Goal: Navigation & Orientation: Find specific page/section

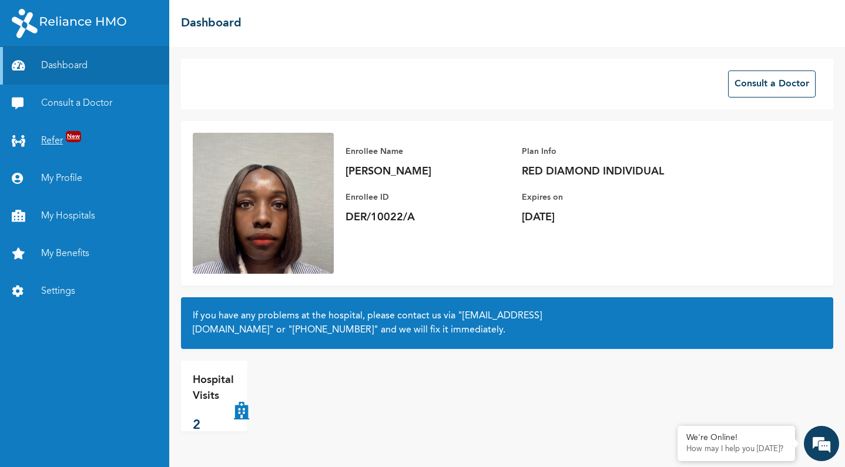
click at [96, 133] on link "Refer New" at bounding box center [84, 141] width 169 height 38
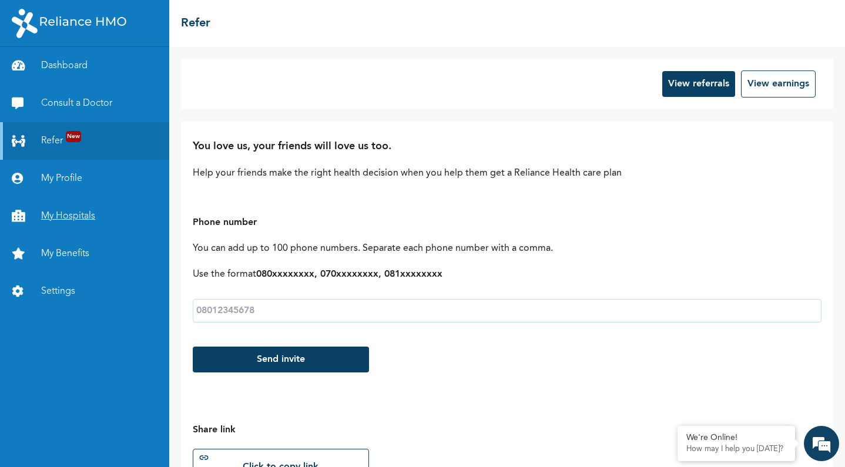
click at [82, 213] on link "My Hospitals" at bounding box center [84, 216] width 169 height 38
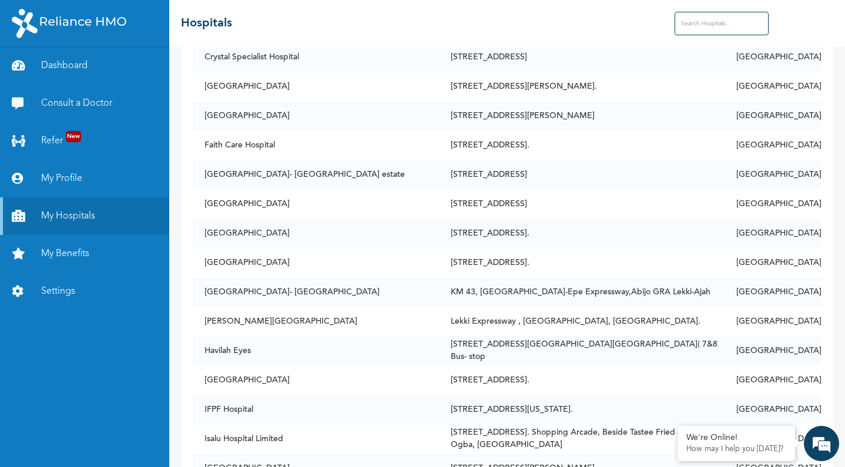
scroll to position [763, 0]
click at [717, 18] on input "text" at bounding box center [722, 24] width 94 height 24
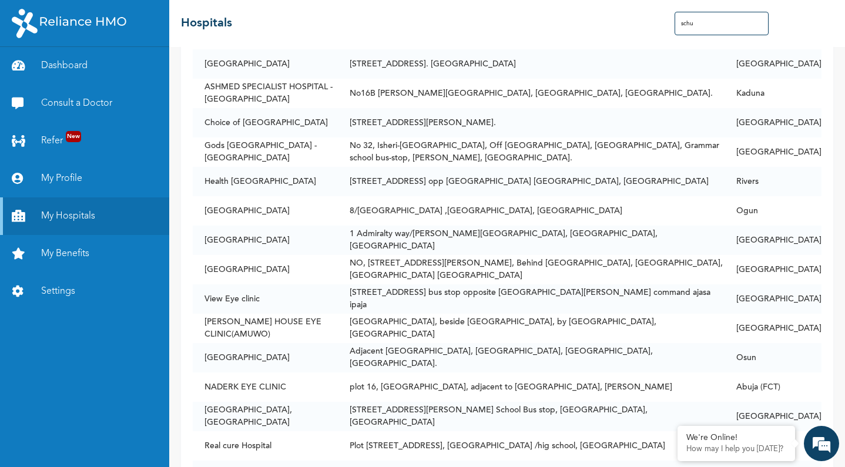
scroll to position [0, 0]
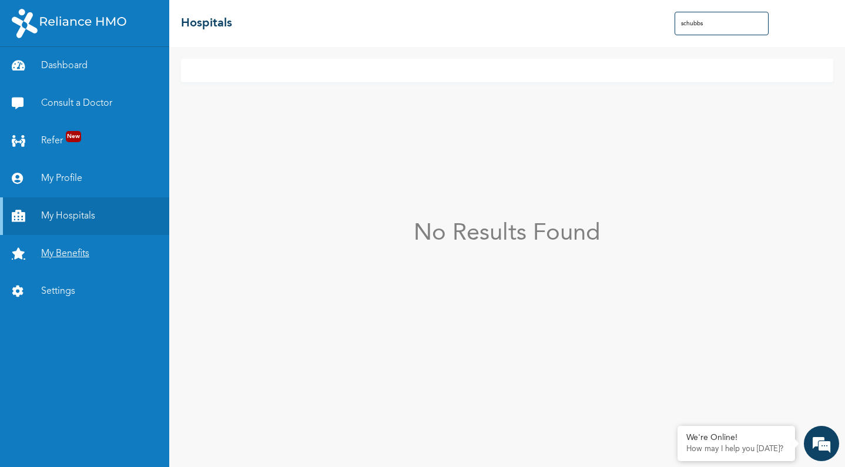
type input "schubbs"
click at [59, 244] on link "My Benefits" at bounding box center [84, 254] width 169 height 38
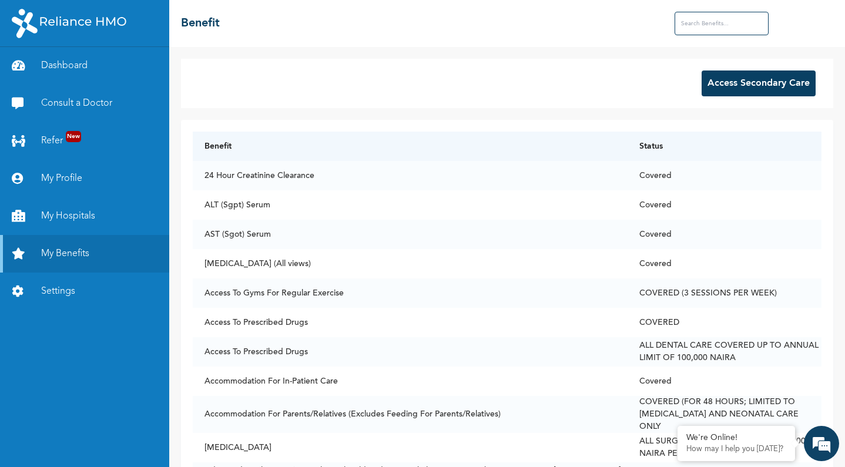
click at [756, 82] on button "Access Secondary Care" at bounding box center [759, 84] width 114 height 26
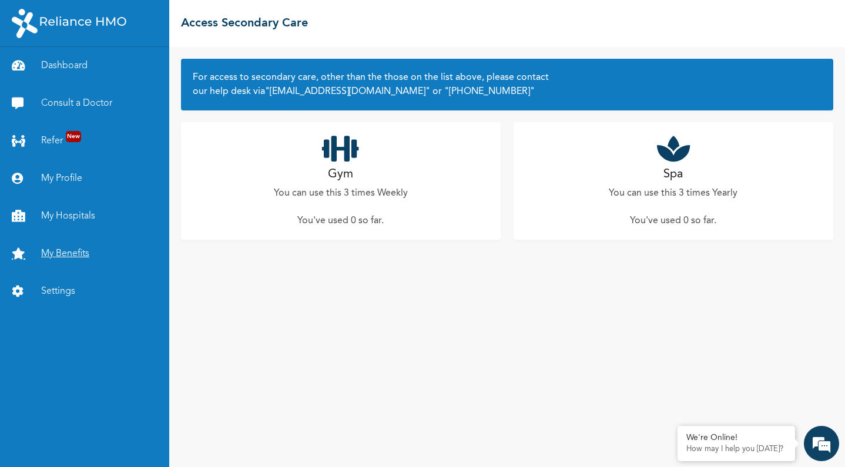
click at [58, 254] on link "My Benefits" at bounding box center [84, 254] width 169 height 38
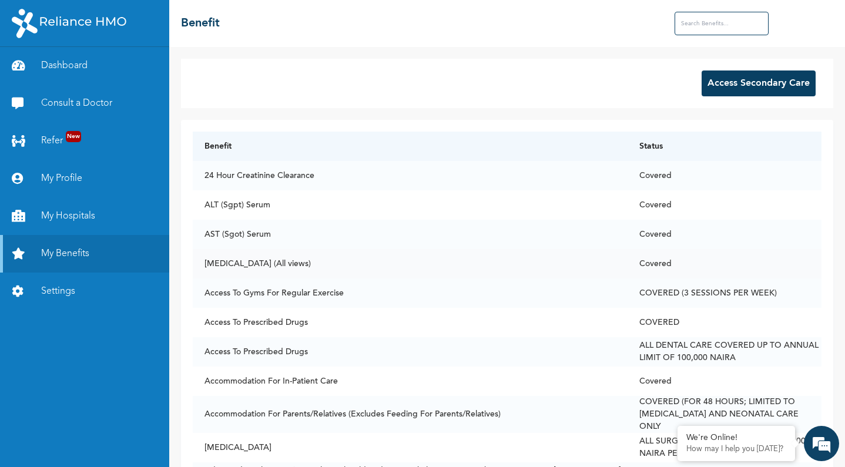
click at [243, 266] on td "[MEDICAL_DATA] (All views)" at bounding box center [410, 263] width 435 height 29
click at [257, 264] on td "[MEDICAL_DATA] (All views)" at bounding box center [410, 263] width 435 height 29
click at [237, 259] on td "[MEDICAL_DATA] (All views)" at bounding box center [410, 263] width 435 height 29
click at [78, 212] on link "My Hospitals" at bounding box center [84, 216] width 169 height 38
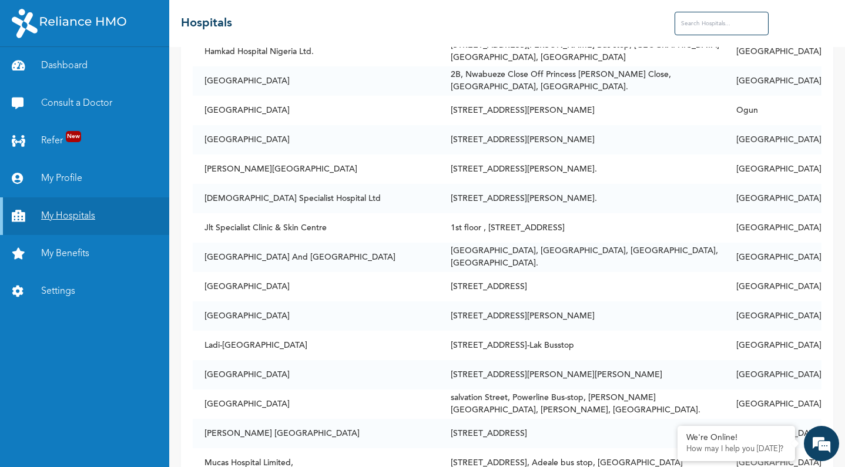
scroll to position [2613, 0]
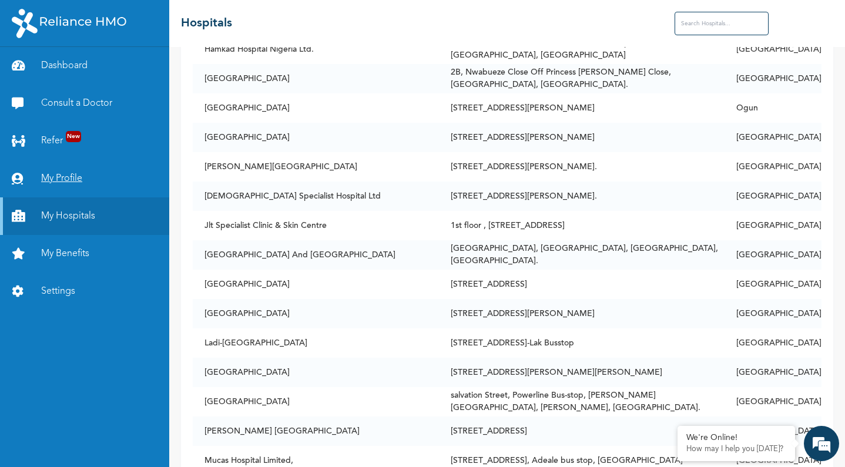
click at [83, 180] on link "My Profile" at bounding box center [84, 179] width 169 height 38
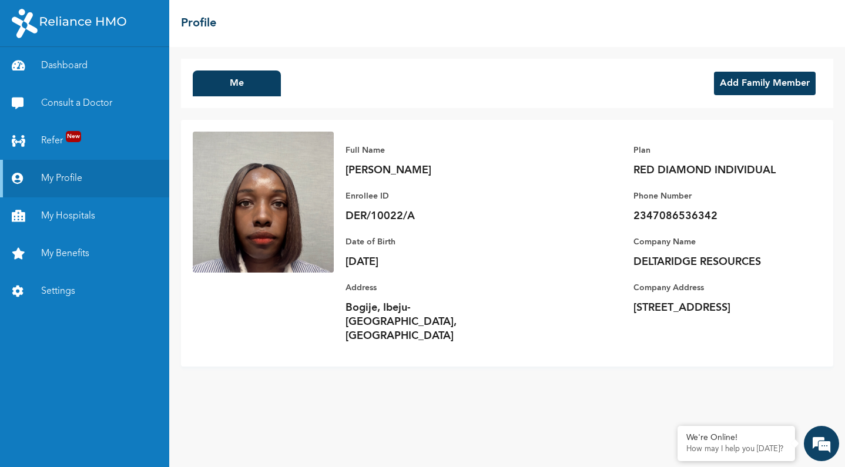
click at [780, 89] on button "Add Family Member" at bounding box center [765, 84] width 102 height 24
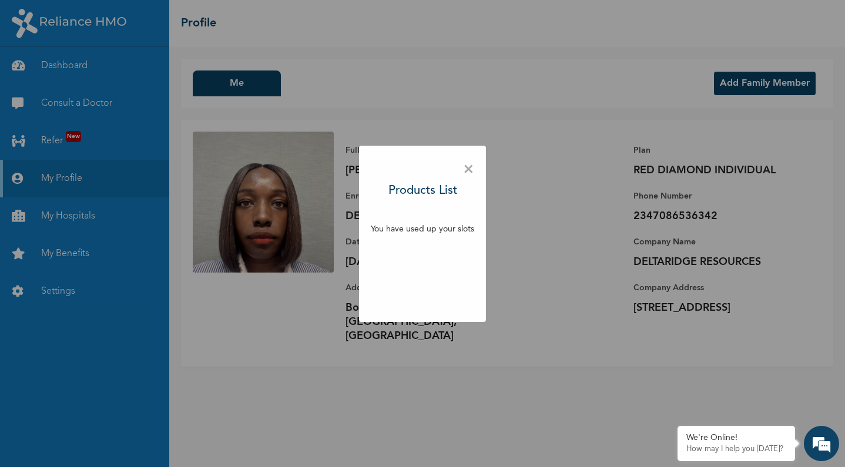
click at [471, 168] on span "×" at bounding box center [468, 169] width 11 height 25
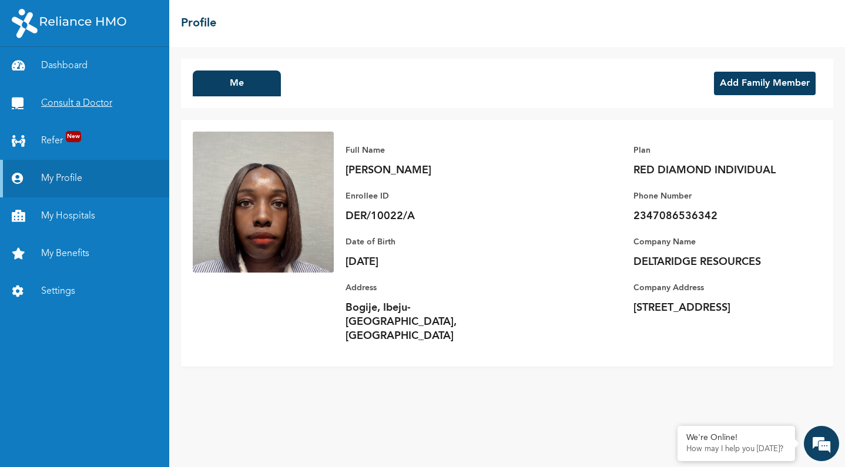
click at [78, 103] on link "Consult a Doctor" at bounding box center [84, 104] width 169 height 38
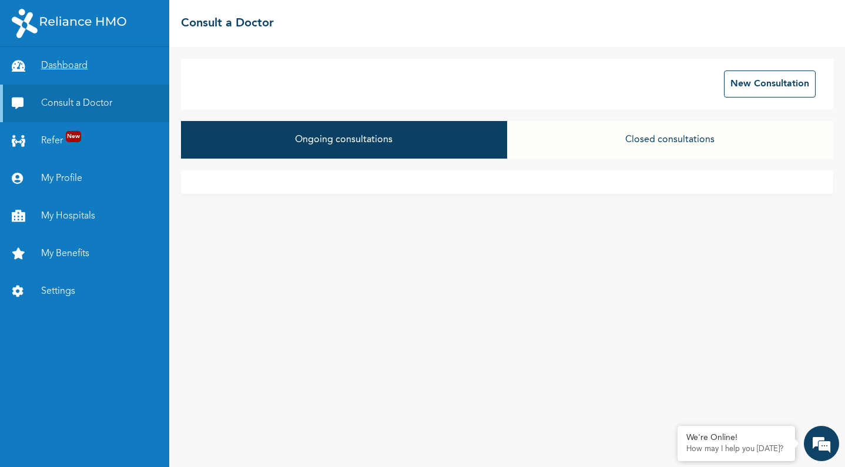
click at [72, 66] on link "Dashboard" at bounding box center [84, 66] width 169 height 38
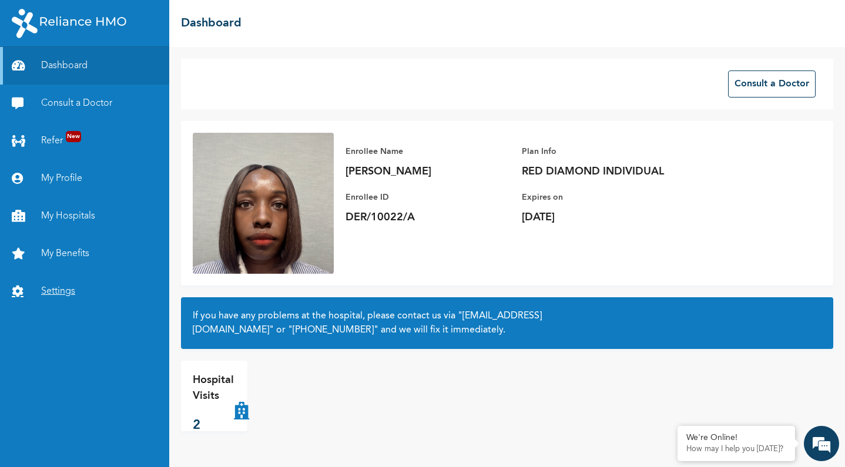
click at [56, 291] on link "Settings" at bounding box center [84, 292] width 169 height 38
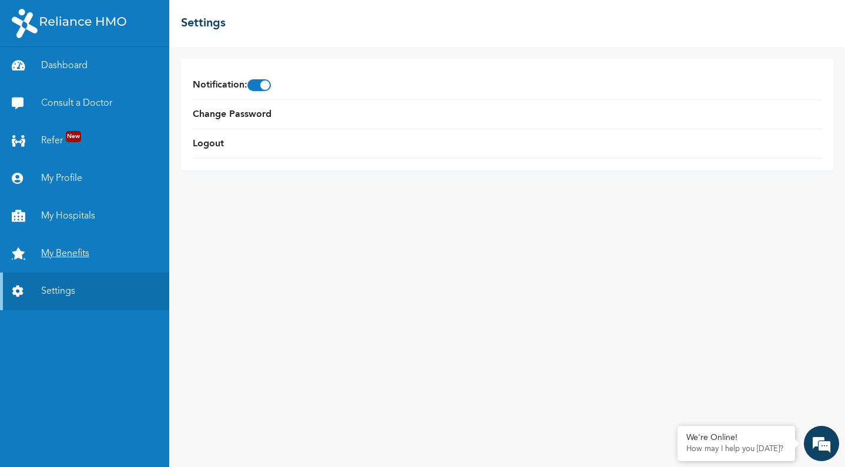
click at [72, 247] on link "My Benefits" at bounding box center [84, 254] width 169 height 38
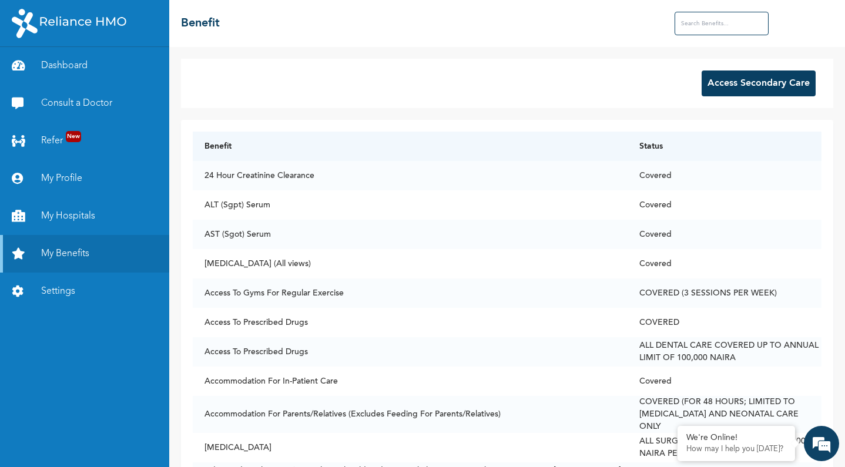
click at [726, 29] on input "text" at bounding box center [722, 24] width 94 height 24
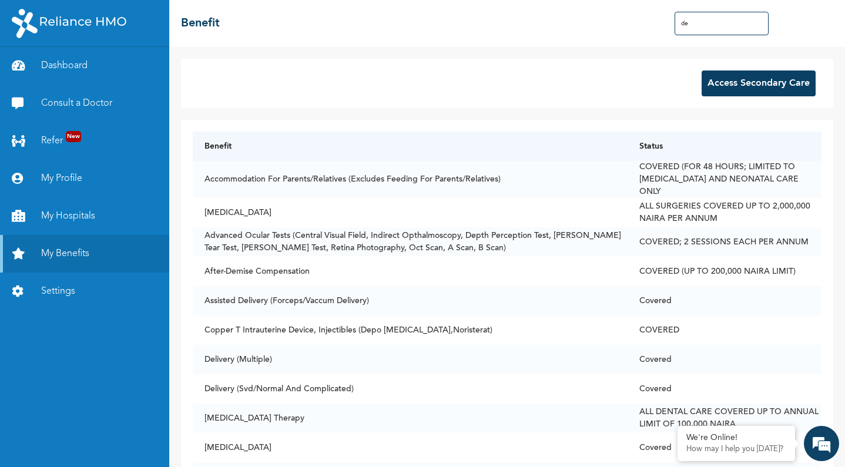
type input "d"
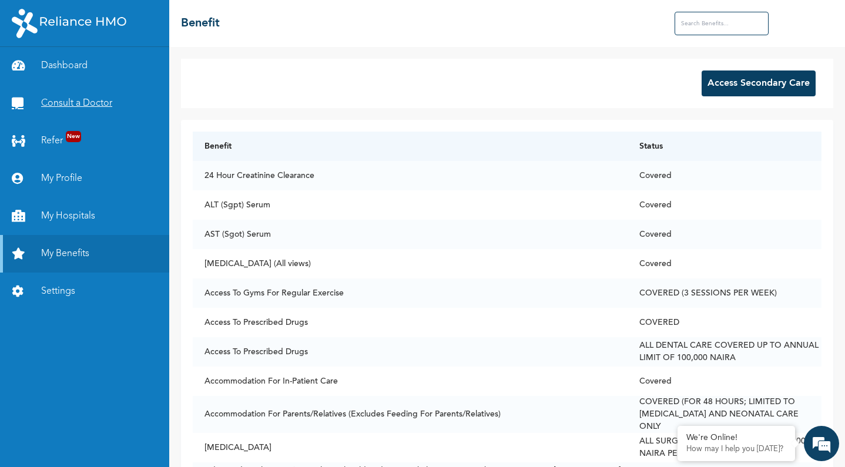
click at [100, 103] on link "Consult a Doctor" at bounding box center [84, 104] width 169 height 38
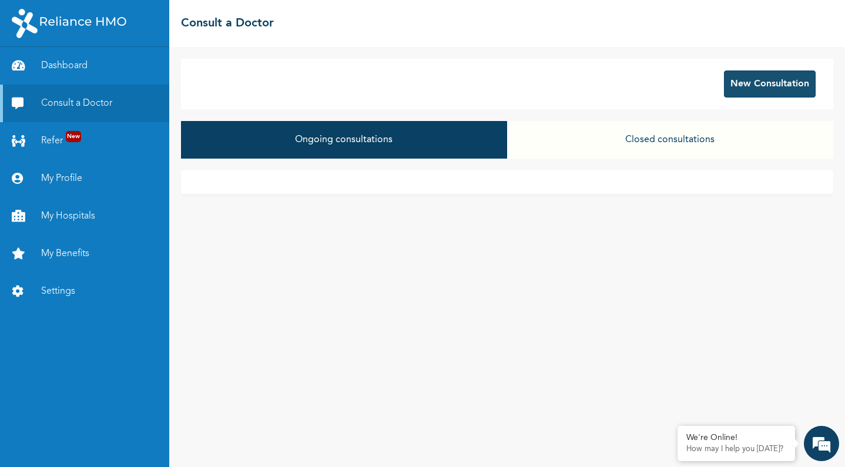
click at [750, 82] on button "New Consultation" at bounding box center [770, 84] width 92 height 27
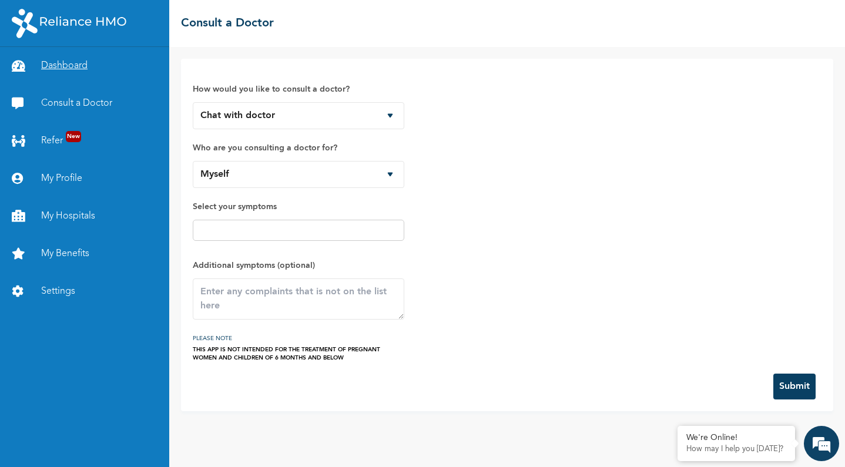
click at [58, 66] on link "Dashboard" at bounding box center [84, 66] width 169 height 38
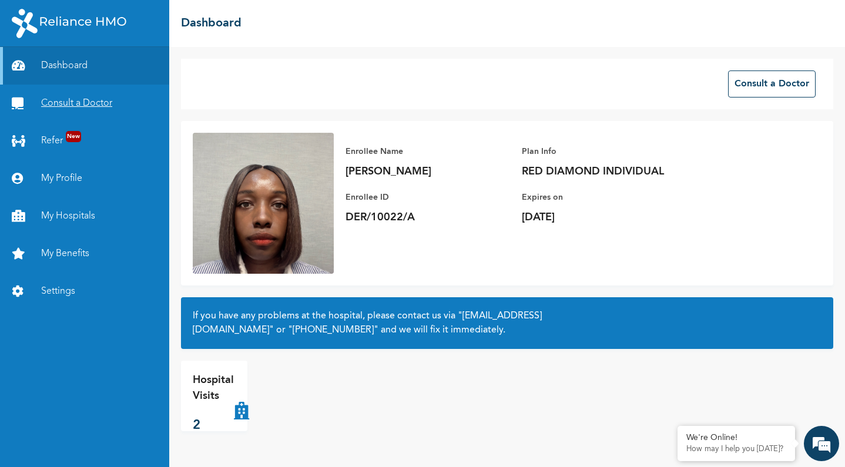
click at [88, 105] on link "Consult a Doctor" at bounding box center [84, 104] width 169 height 38
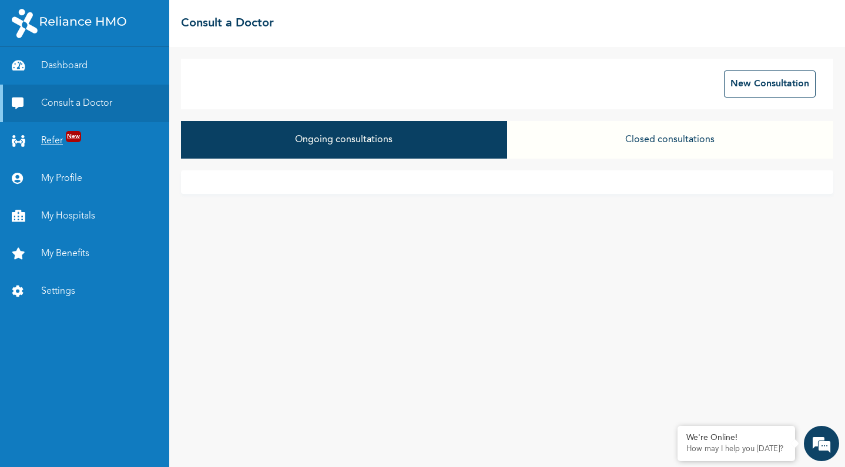
click at [56, 138] on link "Refer New" at bounding box center [84, 141] width 169 height 38
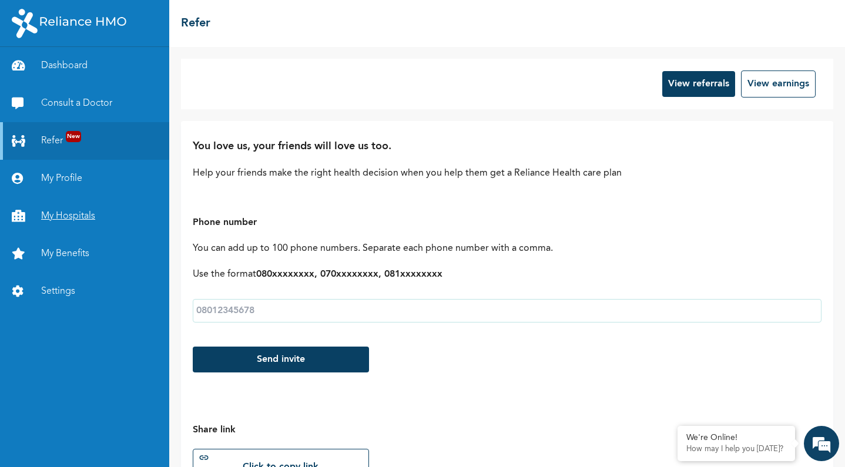
click at [60, 222] on link "My Hospitals" at bounding box center [84, 216] width 169 height 38
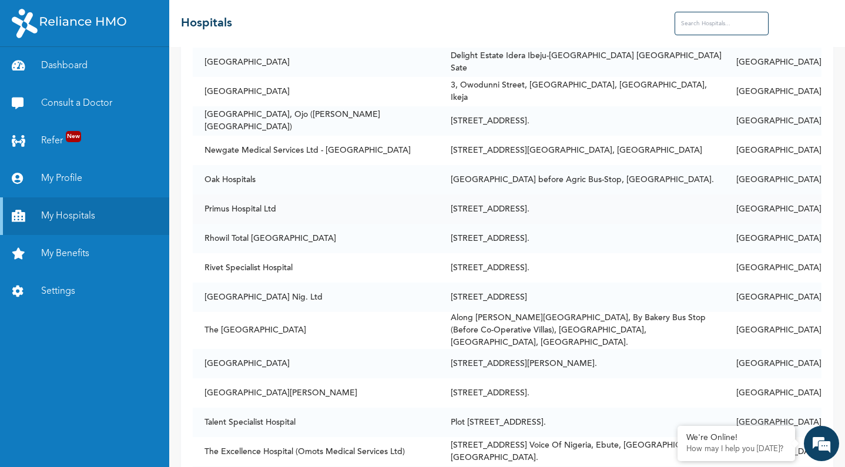
scroll to position [1313, 0]
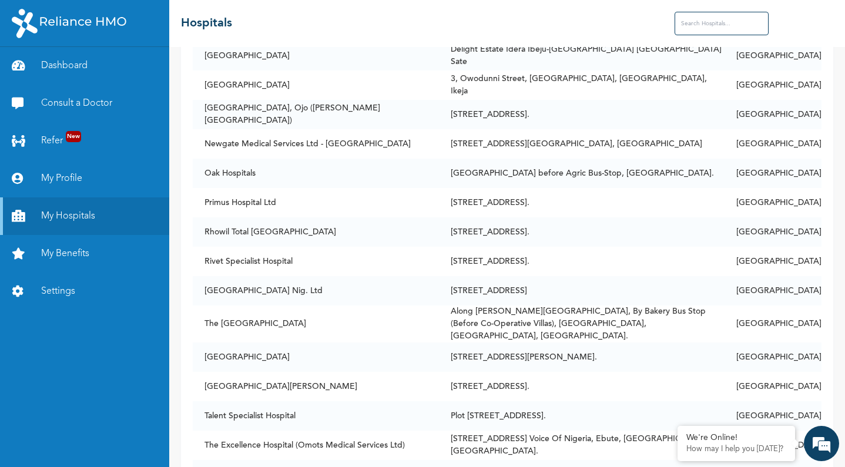
click at [697, 20] on input "text" at bounding box center [722, 24] width 94 height 24
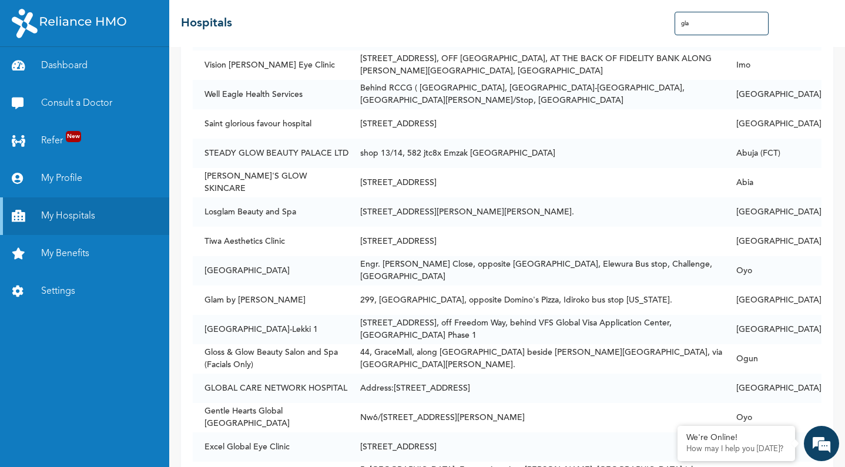
scroll to position [0, 0]
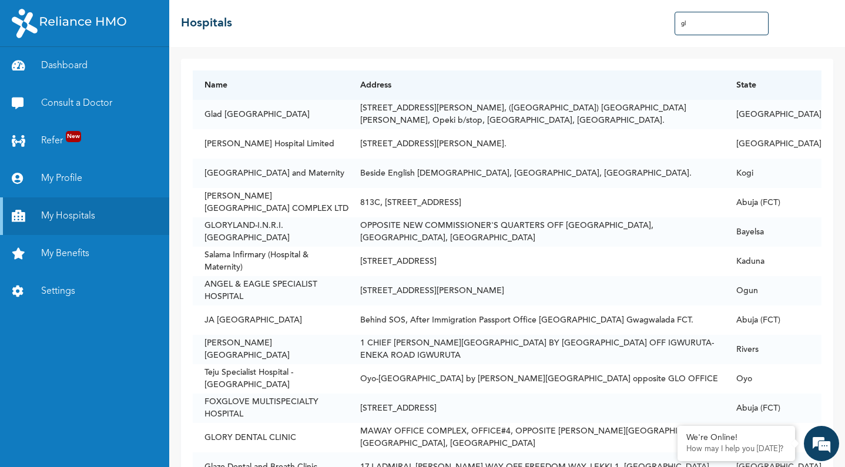
type input "g"
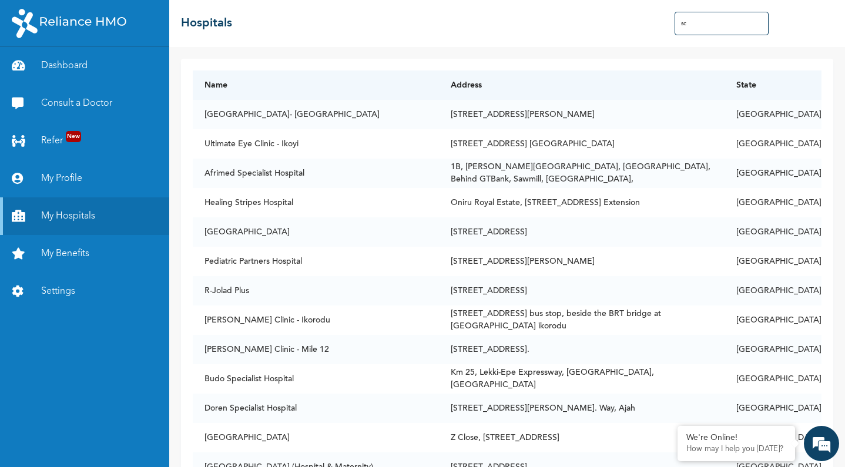
type input "s"
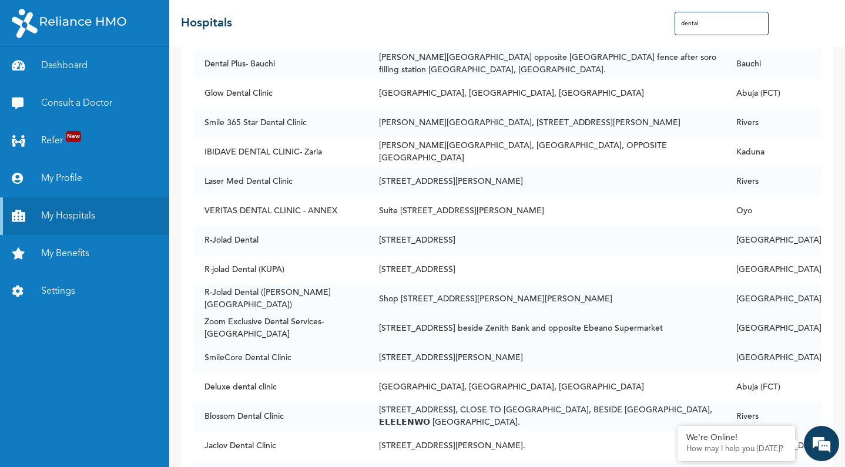
scroll to position [6961, 0]
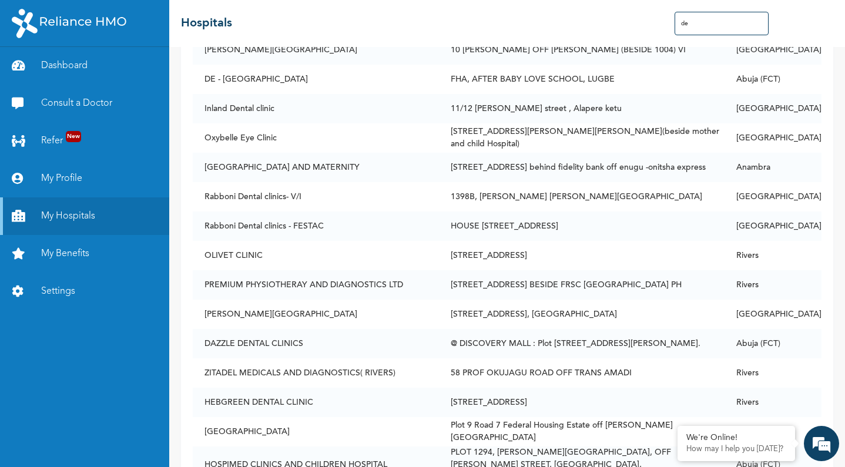
type input "d"
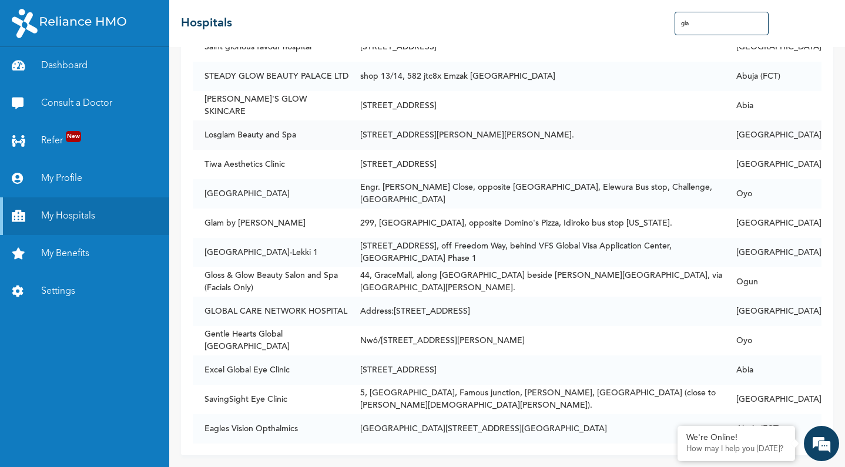
scroll to position [0, 0]
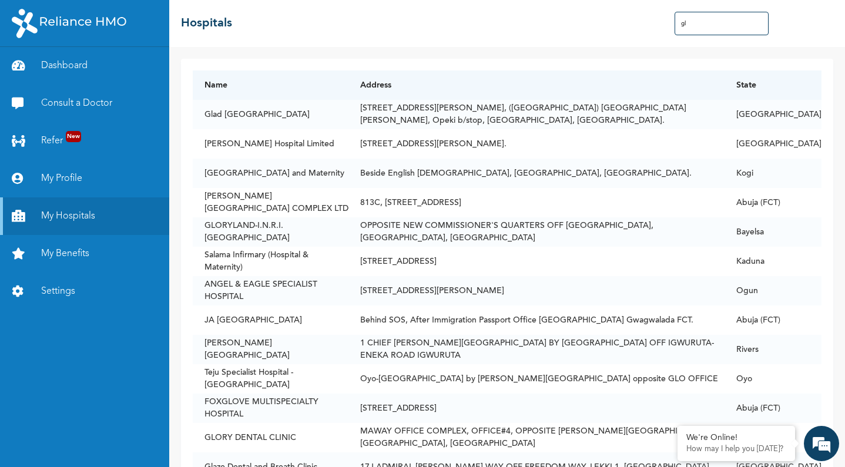
type input "g"
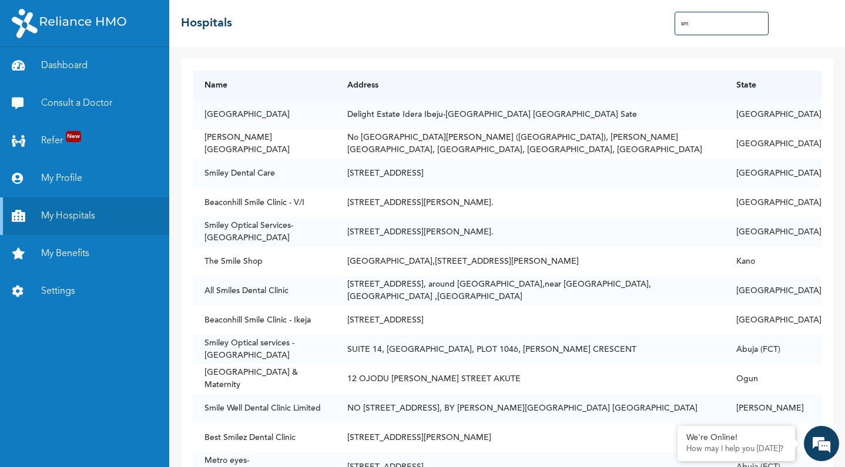
type input "s"
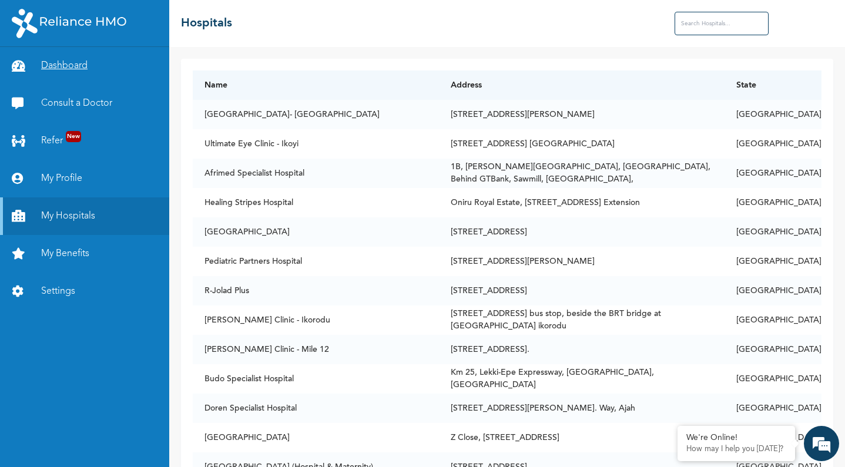
click at [96, 67] on link "Dashboard" at bounding box center [84, 66] width 169 height 38
